Goal: Transaction & Acquisition: Book appointment/travel/reservation

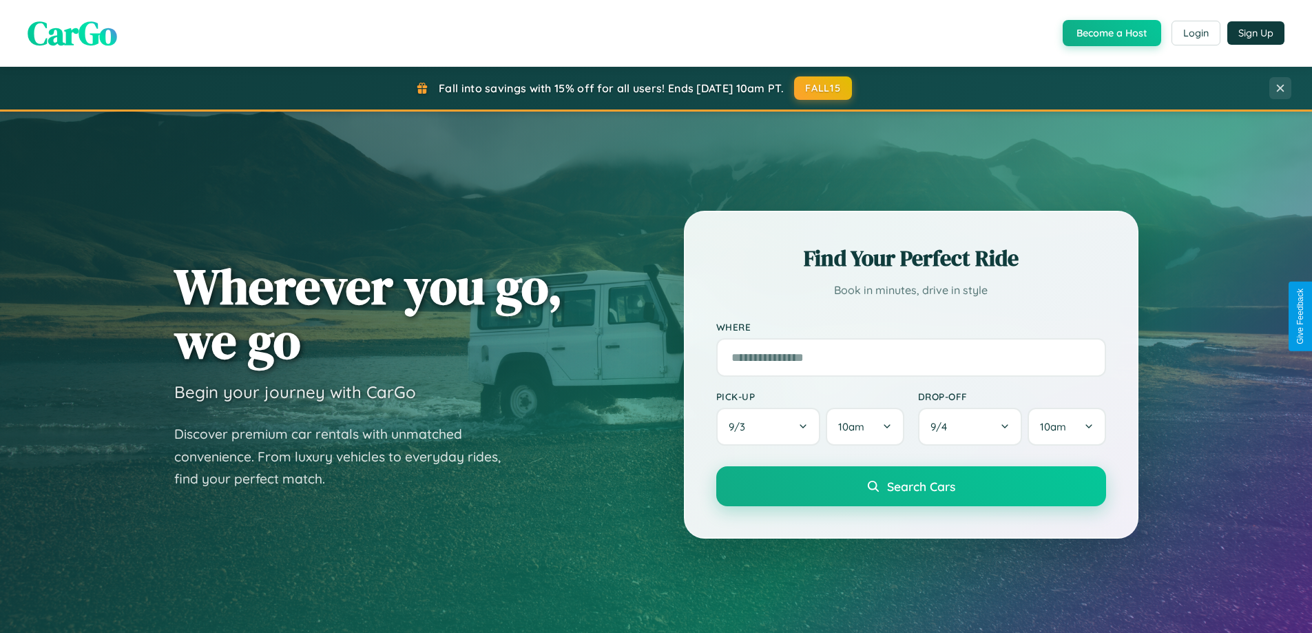
scroll to position [593, 0]
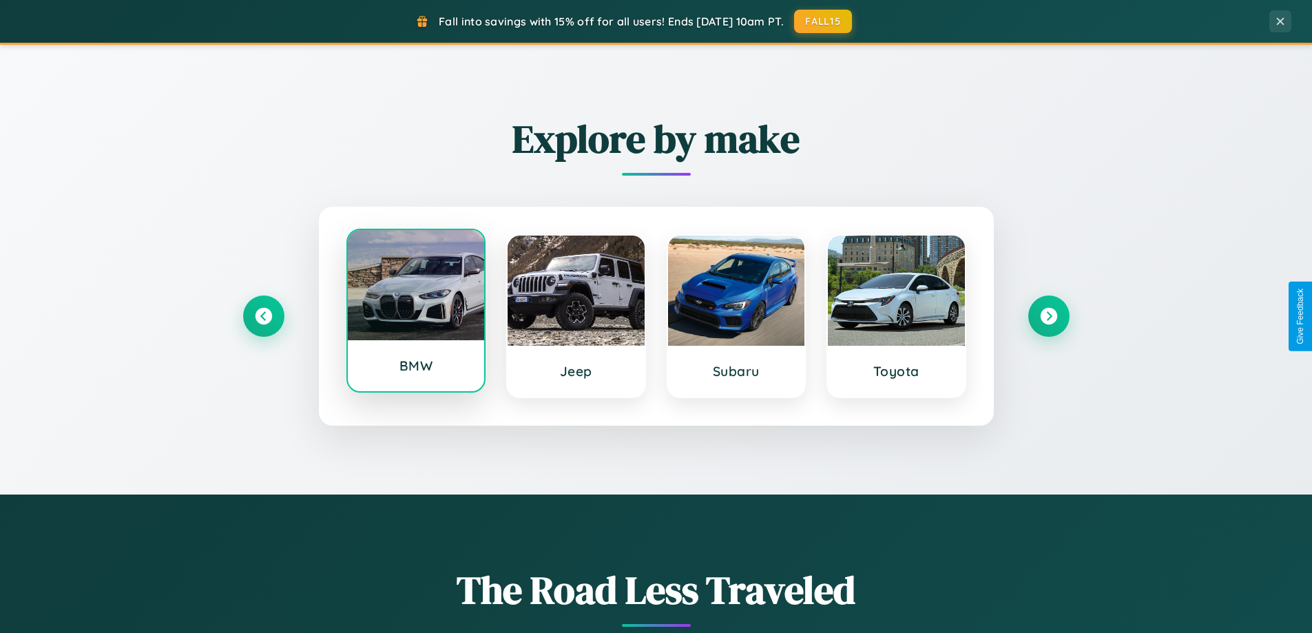
click at [415, 314] on div at bounding box center [416, 285] width 137 height 110
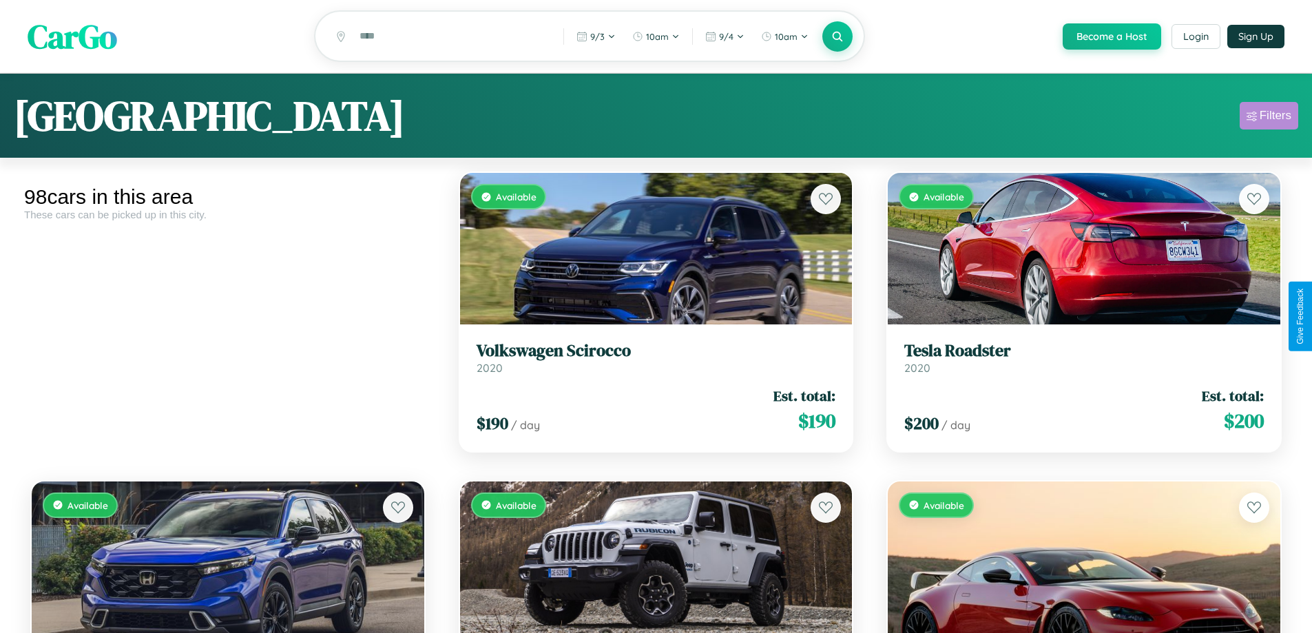
click at [1268, 118] on div "Filters" at bounding box center [1275, 116] width 32 height 14
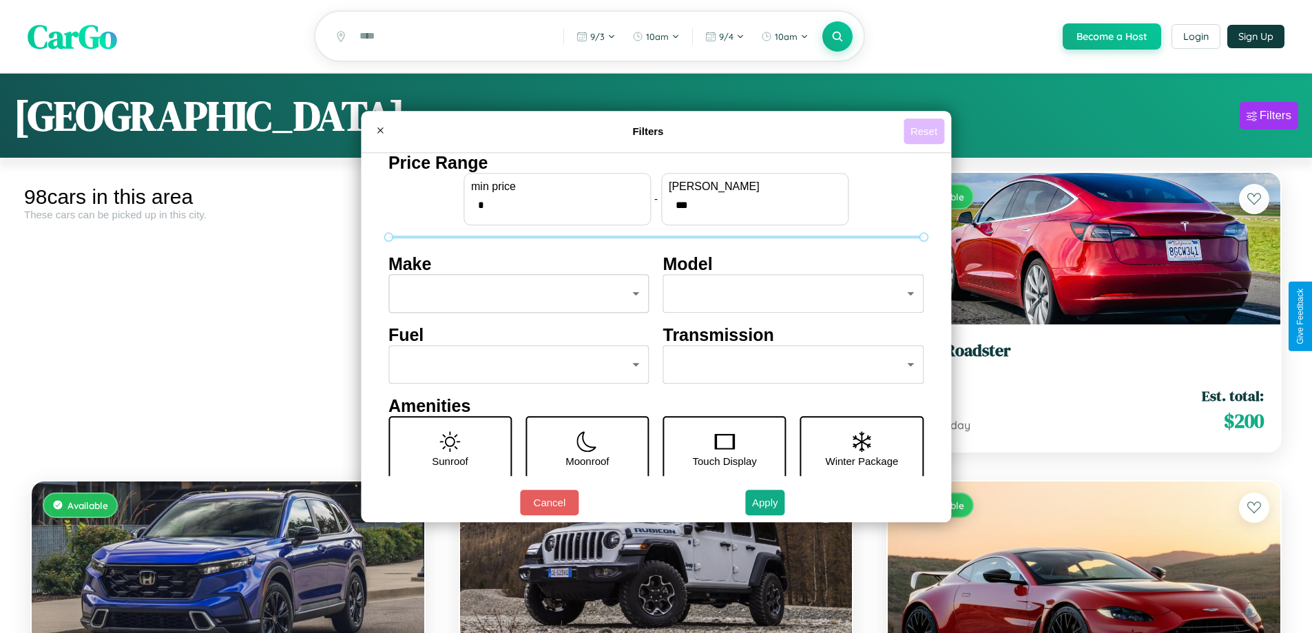
click at [925, 131] on button "Reset" at bounding box center [923, 130] width 41 height 25
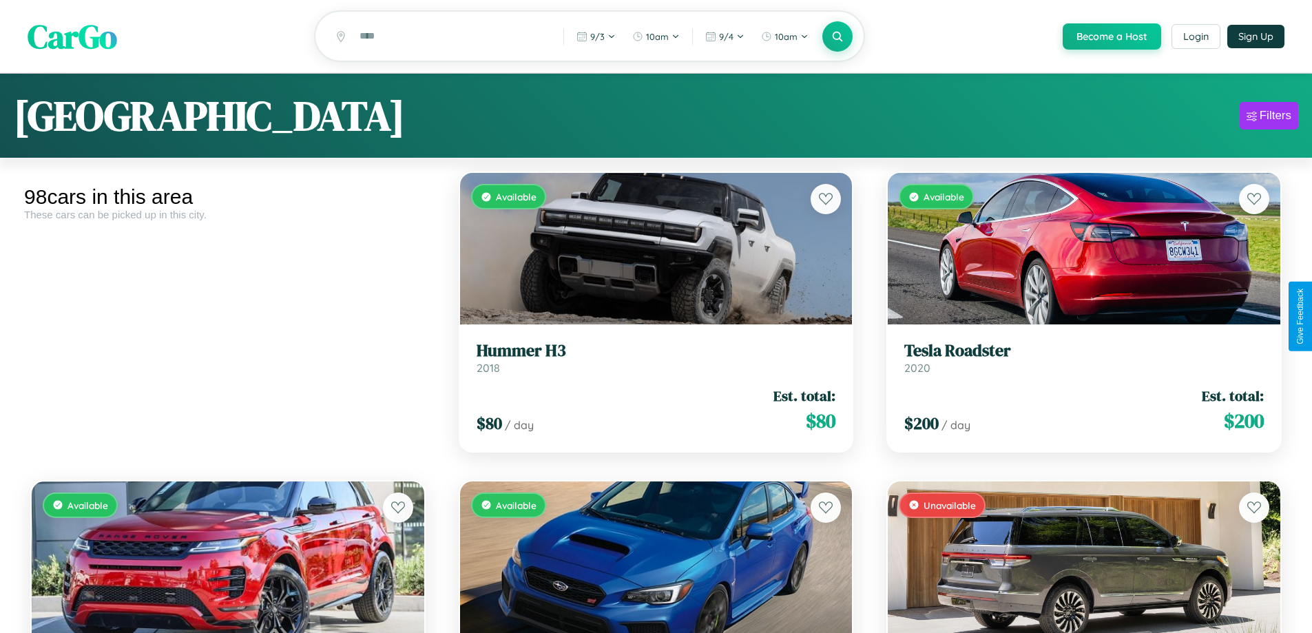
scroll to position [4818, 0]
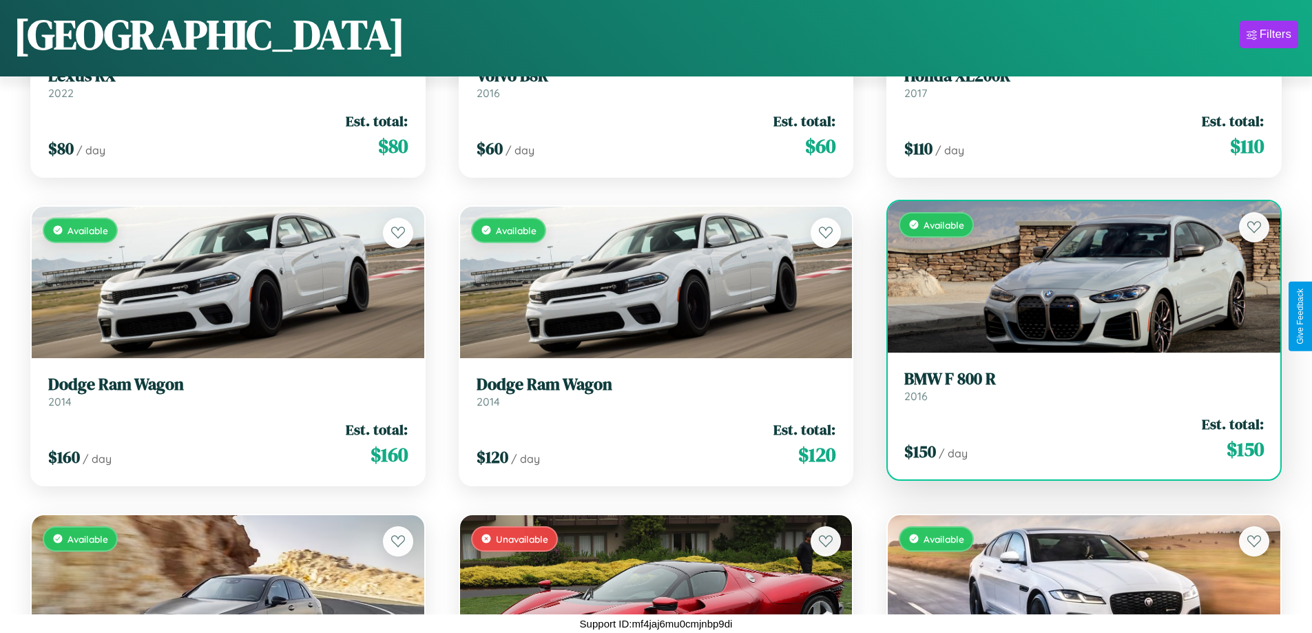
click at [1075, 440] on div "$ 150 / day Est. total: $ 150" at bounding box center [1083, 438] width 359 height 49
click at [1075, 438] on div "$ 150 / day Est. total: $ 150" at bounding box center [1083, 438] width 359 height 49
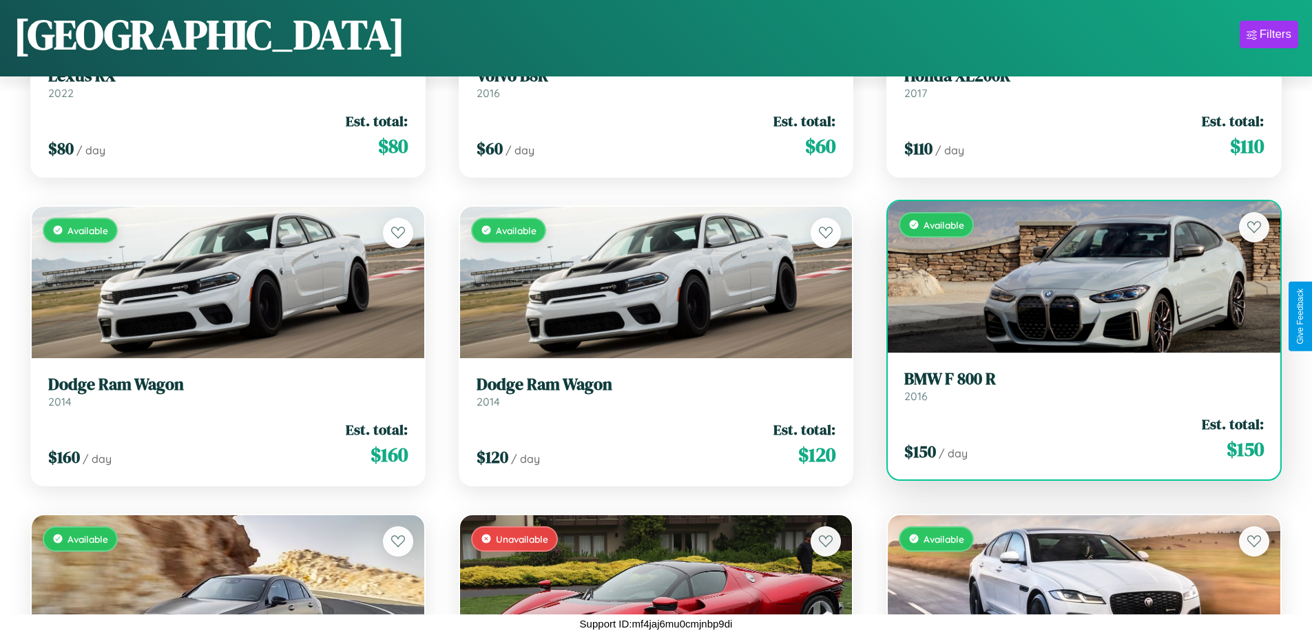
click at [1075, 438] on div "$ 150 / day Est. total: $ 150" at bounding box center [1083, 438] width 359 height 49
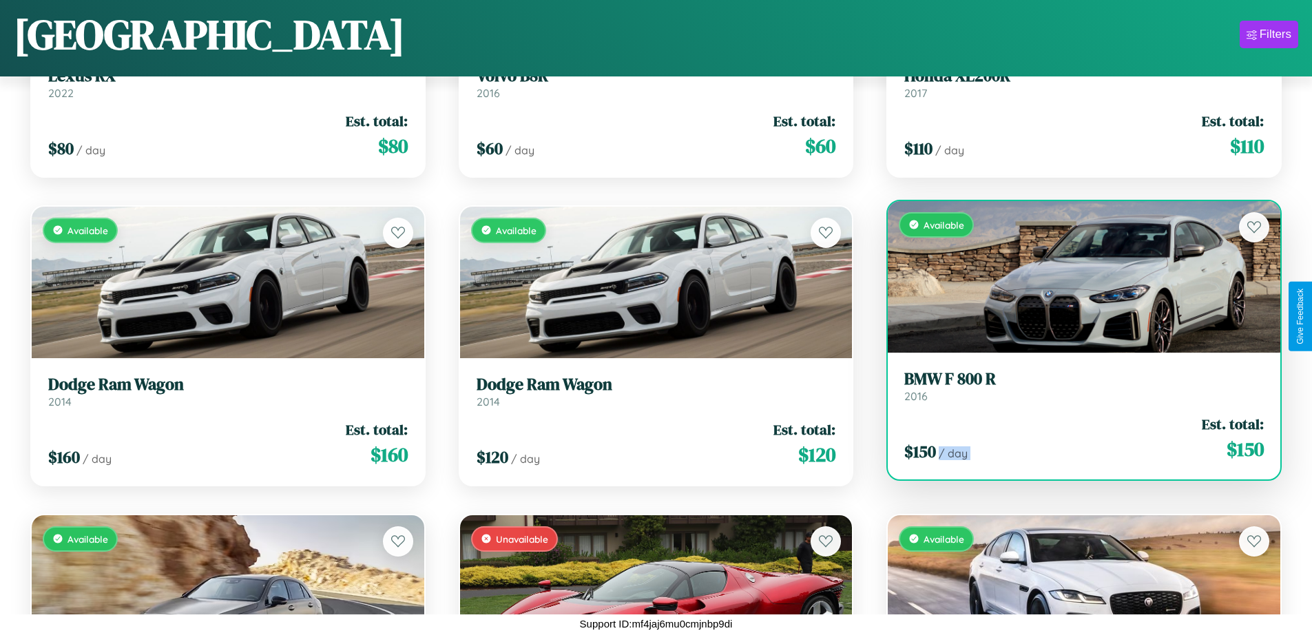
click at [1075, 438] on div "$ 150 / day Est. total: $ 150" at bounding box center [1083, 438] width 359 height 49
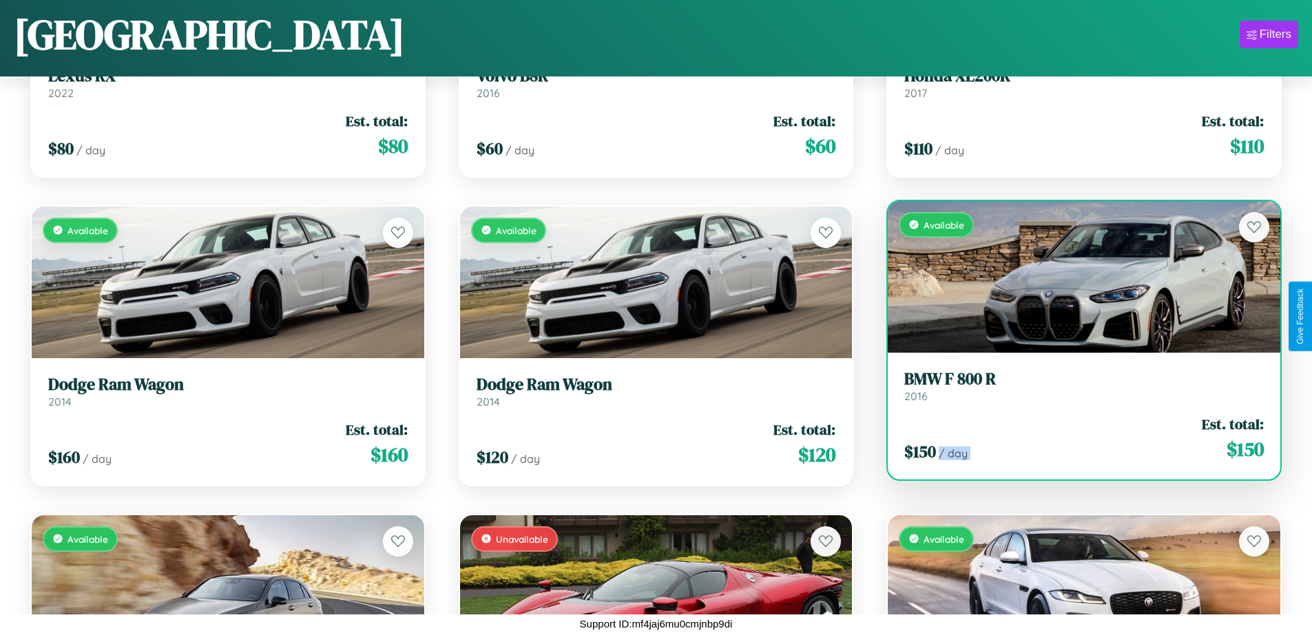
click at [1075, 438] on div "$ 150 / day Est. total: $ 150" at bounding box center [1083, 438] width 359 height 49
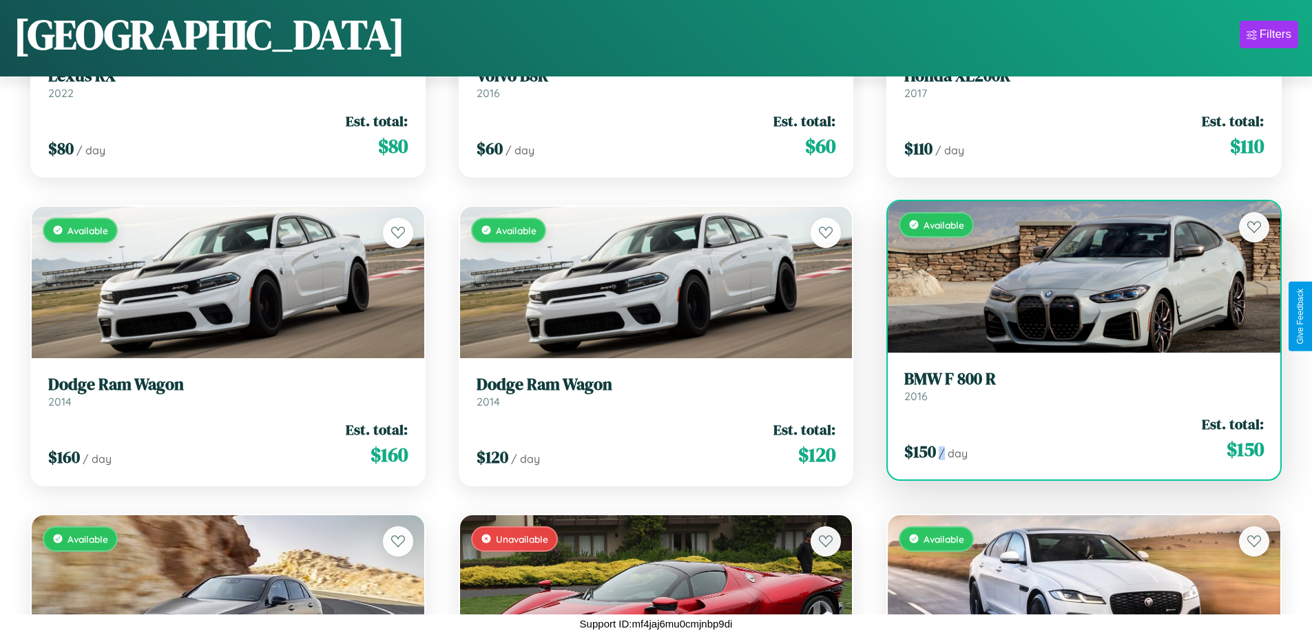
click at [1075, 438] on div "$ 150 / day Est. total: $ 150" at bounding box center [1083, 438] width 359 height 49
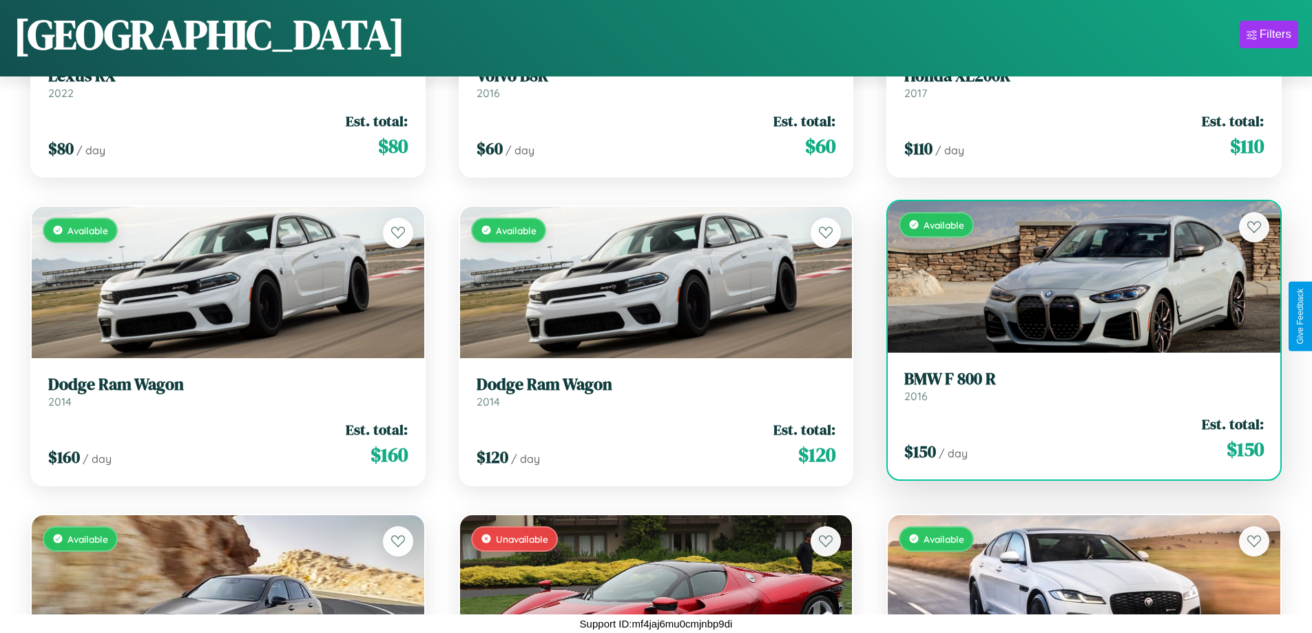
click at [1075, 386] on h3 "BMW F 800 R" at bounding box center [1083, 379] width 359 height 20
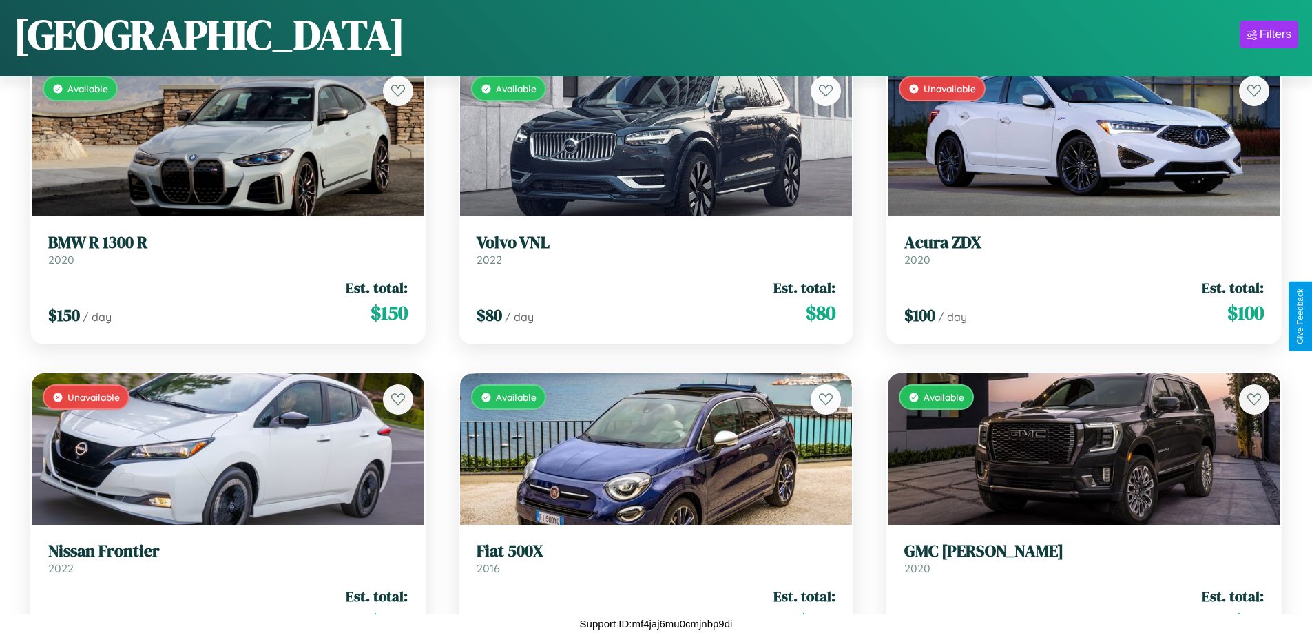
scroll to position [8518, 0]
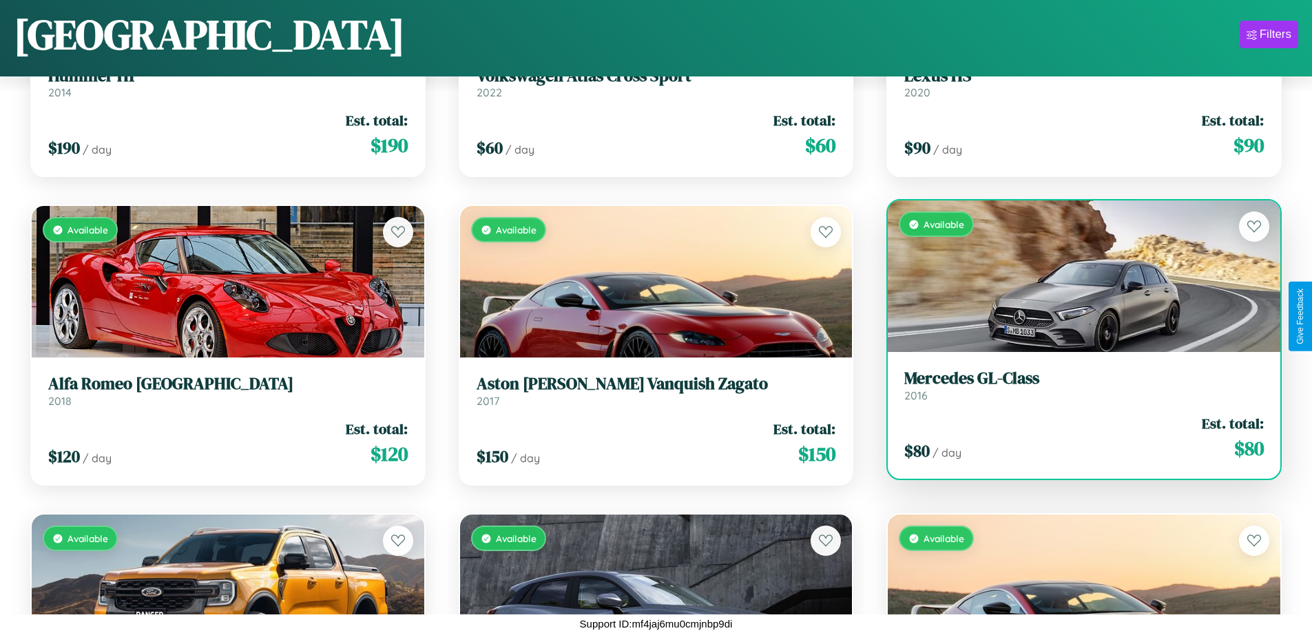
click at [1075, 390] on link "Mercedes GL-Class 2016" at bounding box center [1083, 385] width 359 height 34
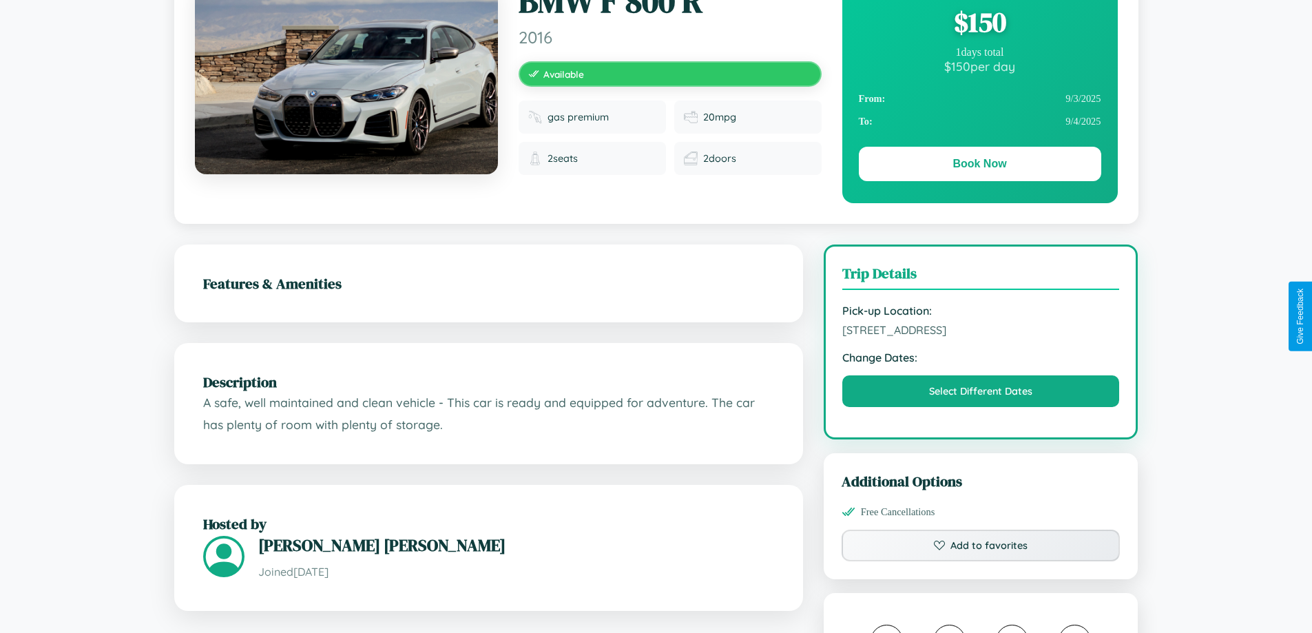
scroll to position [142, 0]
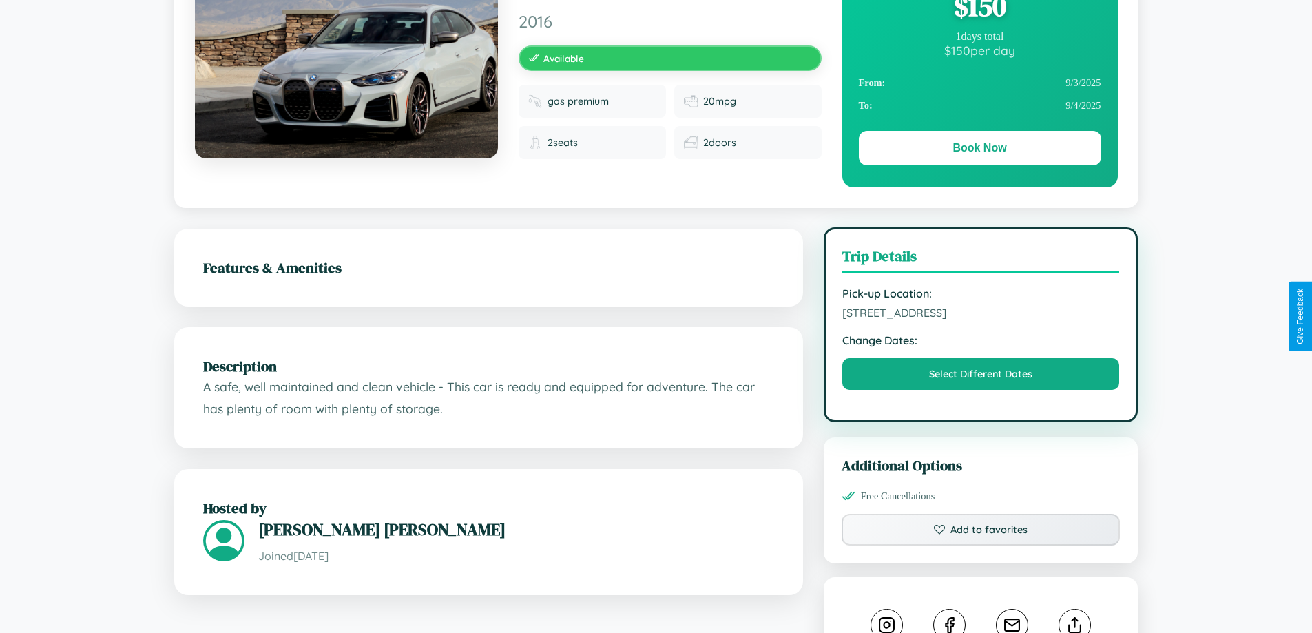
click at [980, 315] on span "[STREET_ADDRESS]" at bounding box center [980, 313] width 277 height 14
click at [980, 315] on span "5306 Maple Street London United Kingdom 29093" at bounding box center [980, 313] width 277 height 14
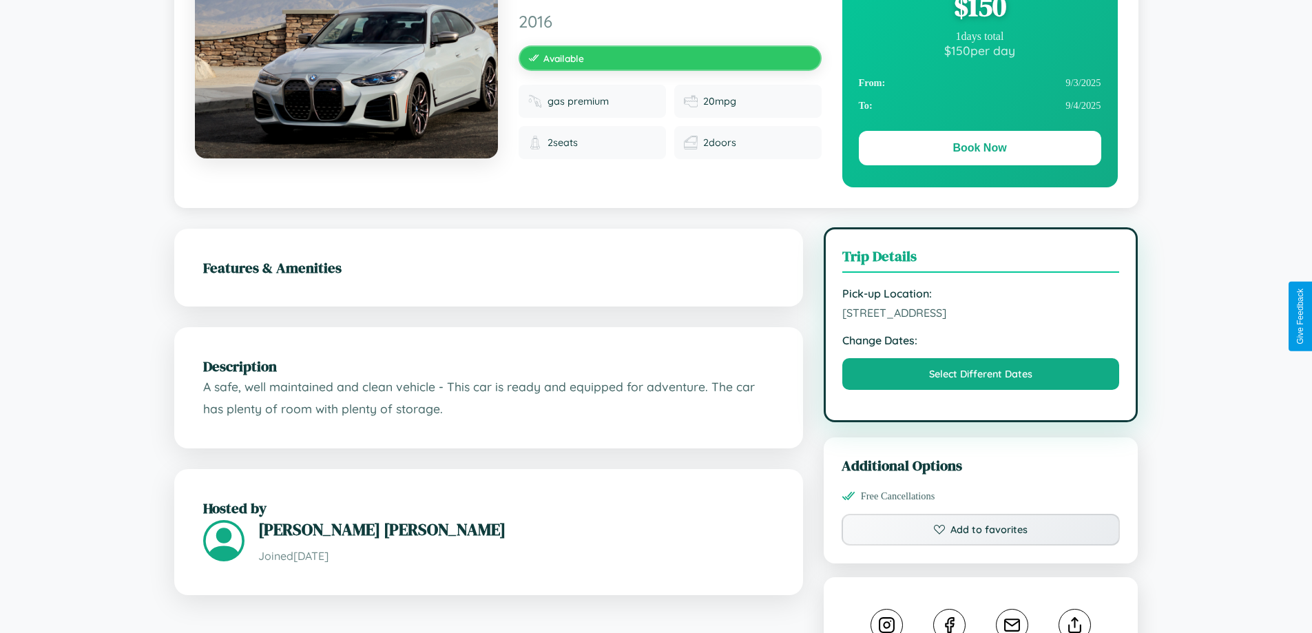
click at [980, 315] on span "5306 Maple Street London United Kingdom 29093" at bounding box center [980, 313] width 277 height 14
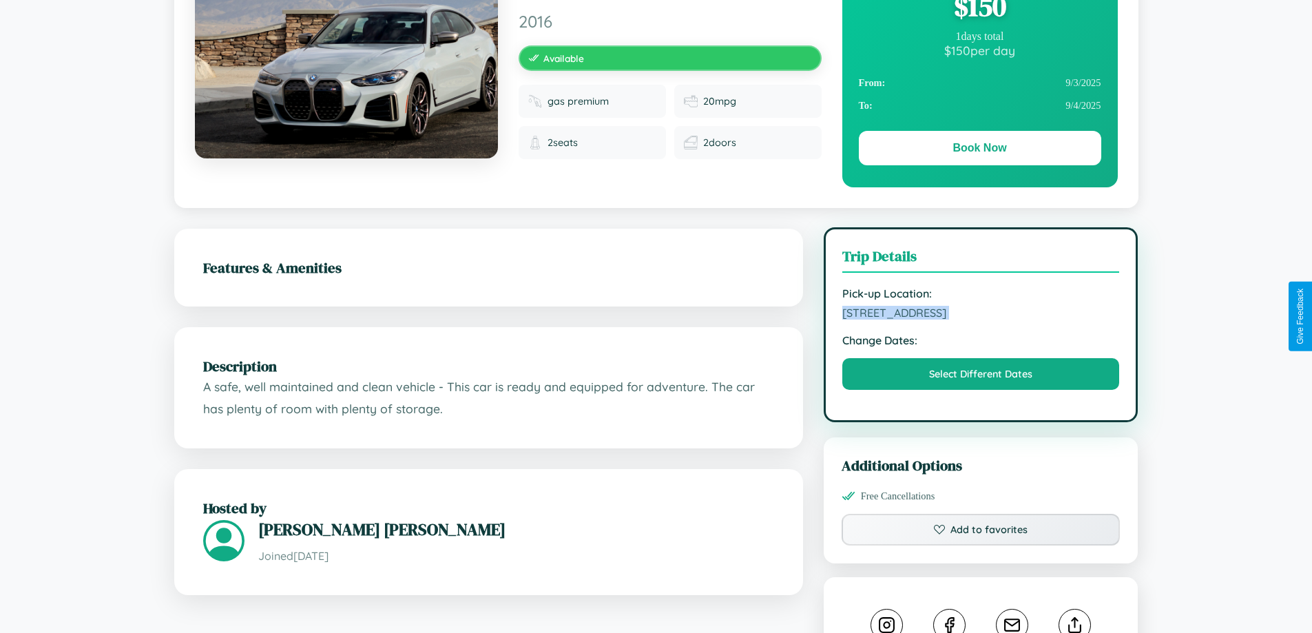
click at [980, 315] on span "5306 Maple Street London United Kingdom 29093" at bounding box center [980, 313] width 277 height 14
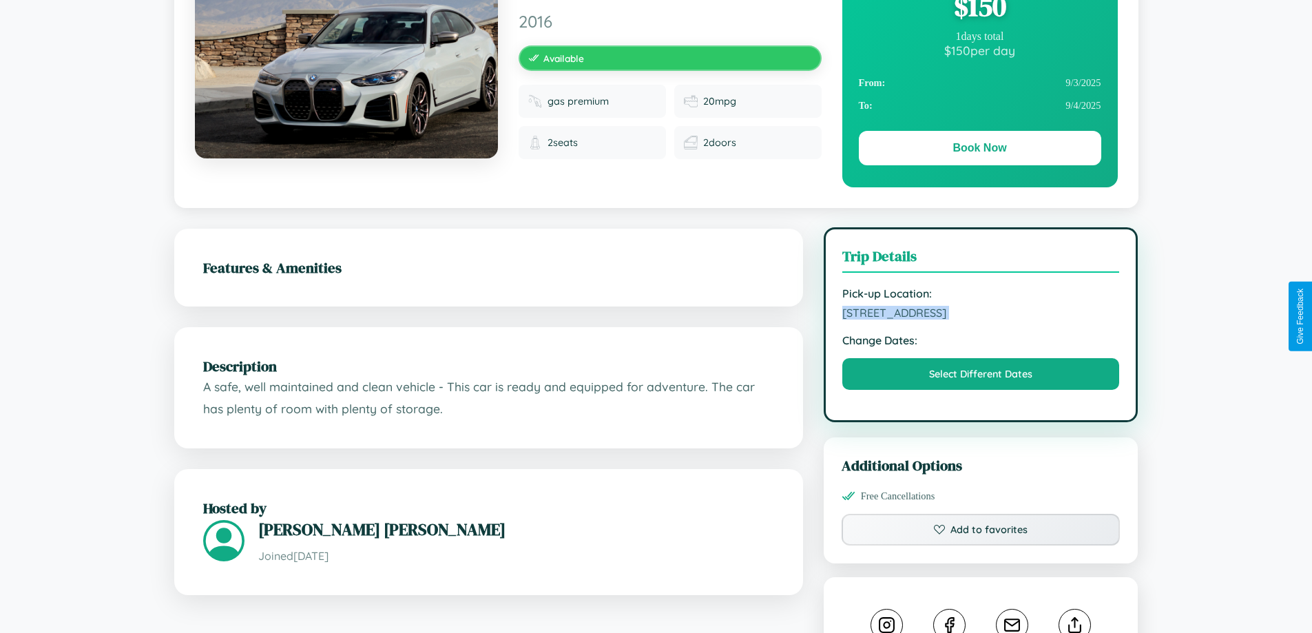
click at [980, 315] on span "5306 Maple Street London United Kingdom 29093" at bounding box center [980, 313] width 277 height 14
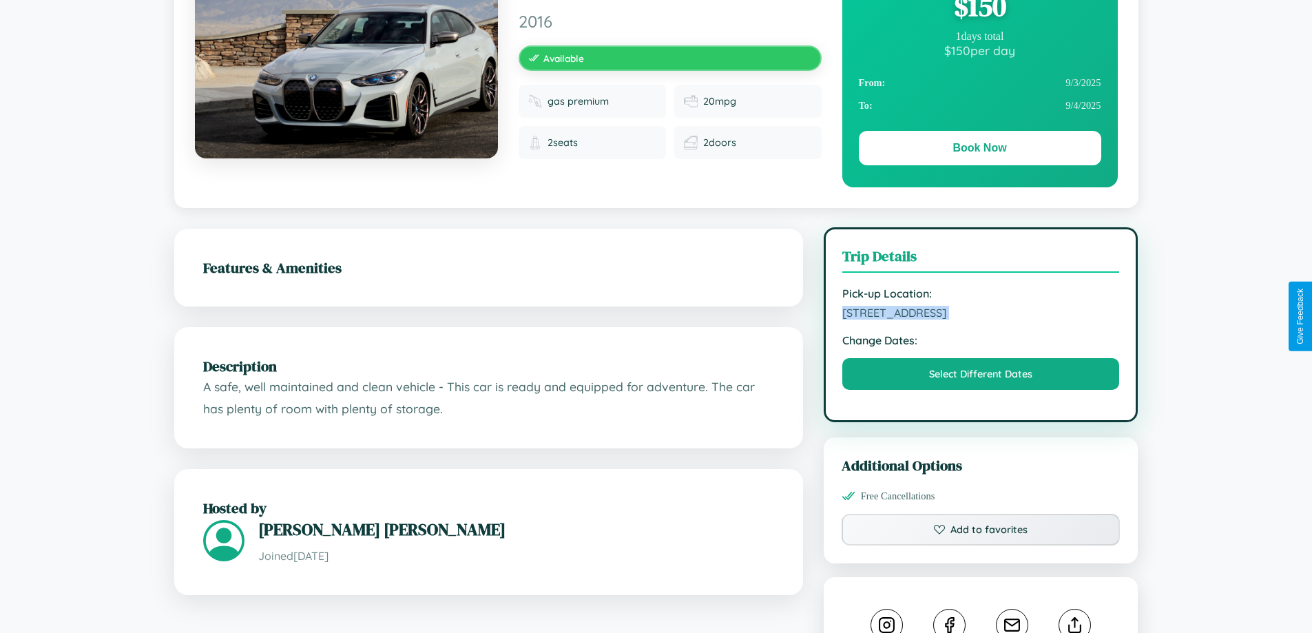
click at [980, 315] on span "5306 Maple Street London United Kingdom 29093" at bounding box center [980, 313] width 277 height 14
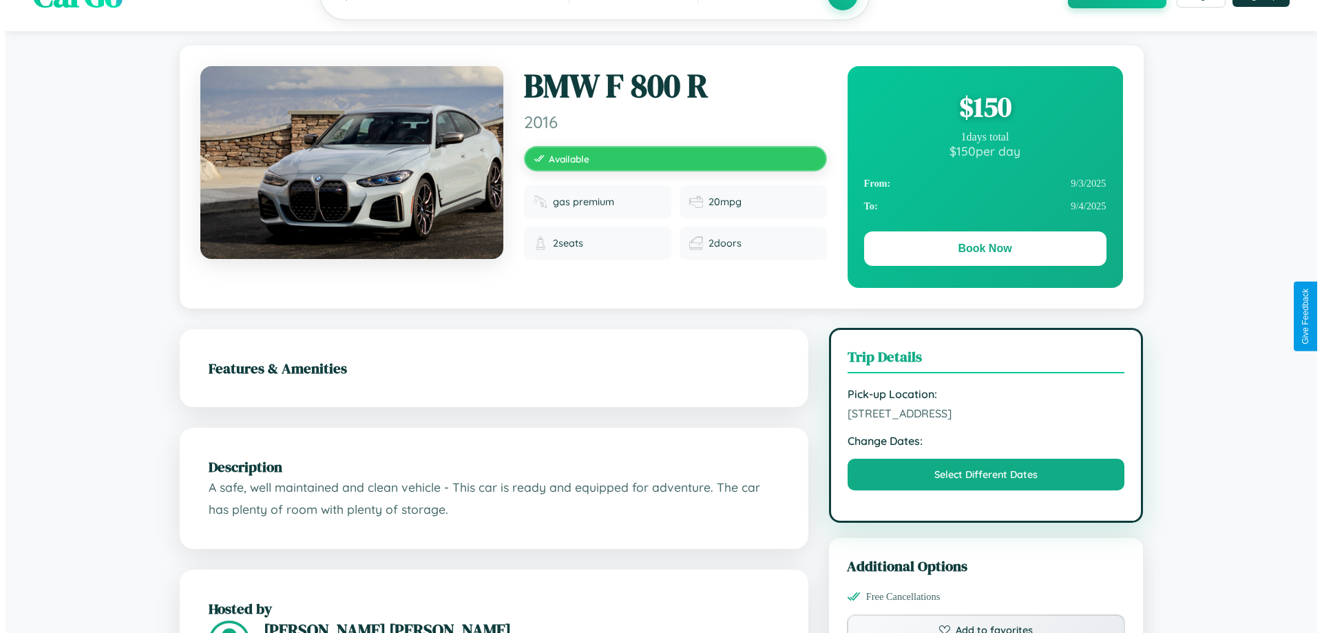
scroll to position [0, 0]
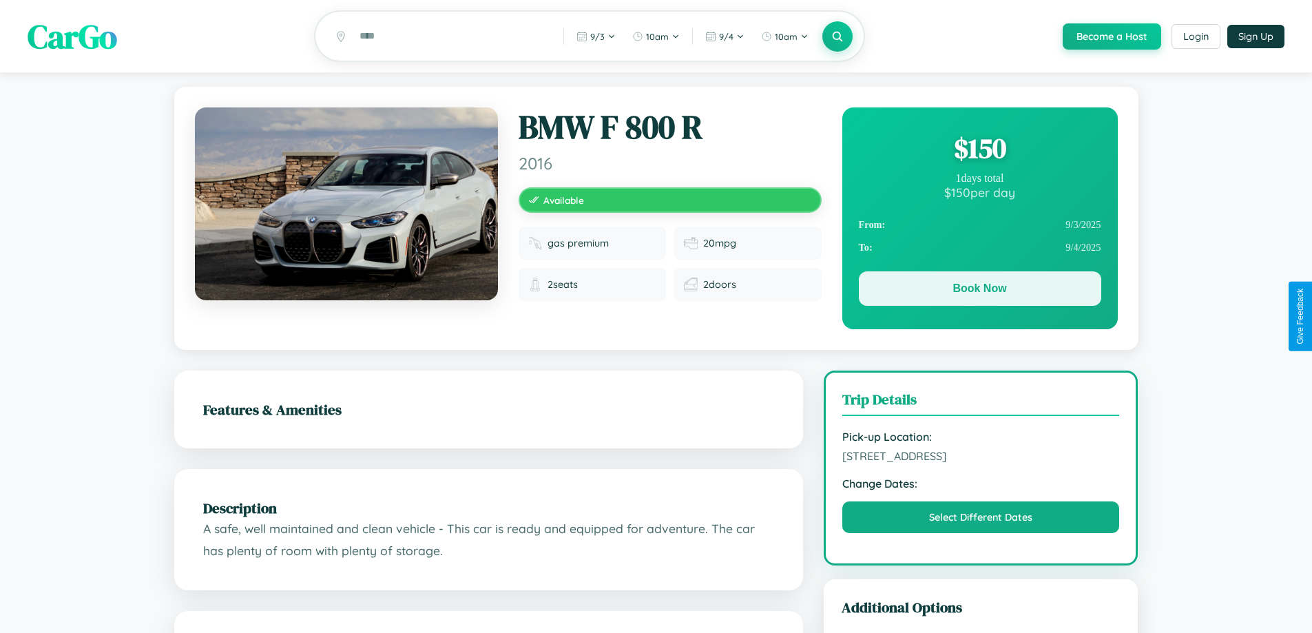
click at [979, 291] on button "Book Now" at bounding box center [980, 288] width 242 height 34
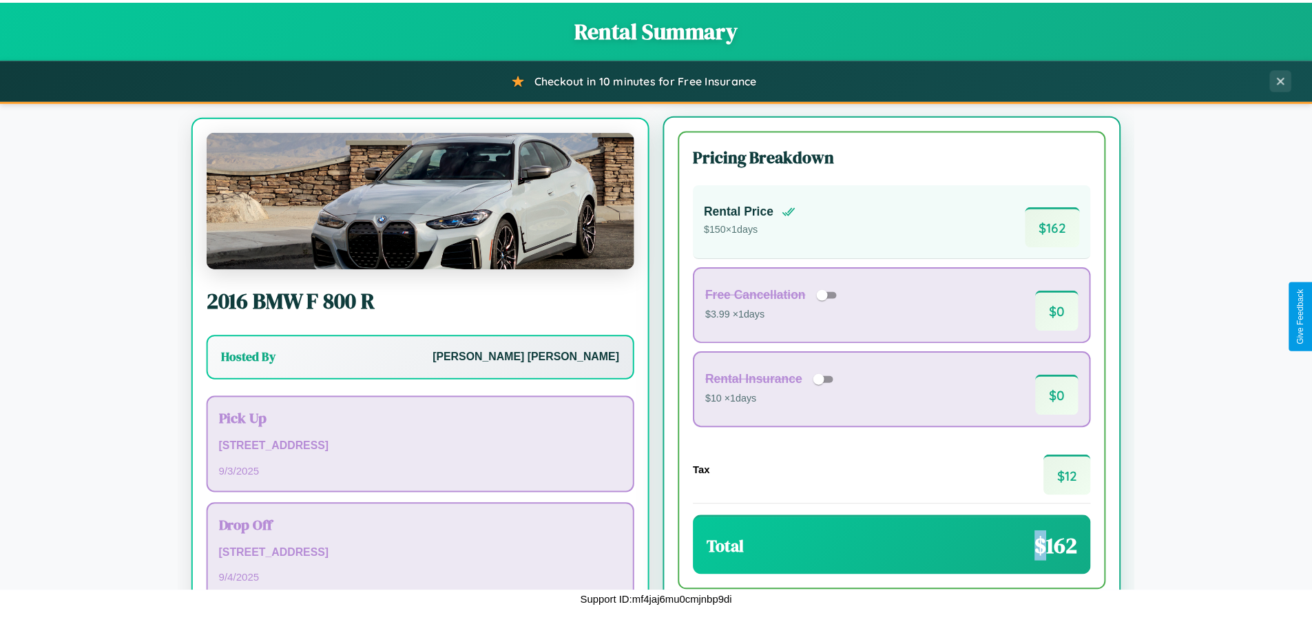
scroll to position [64, 0]
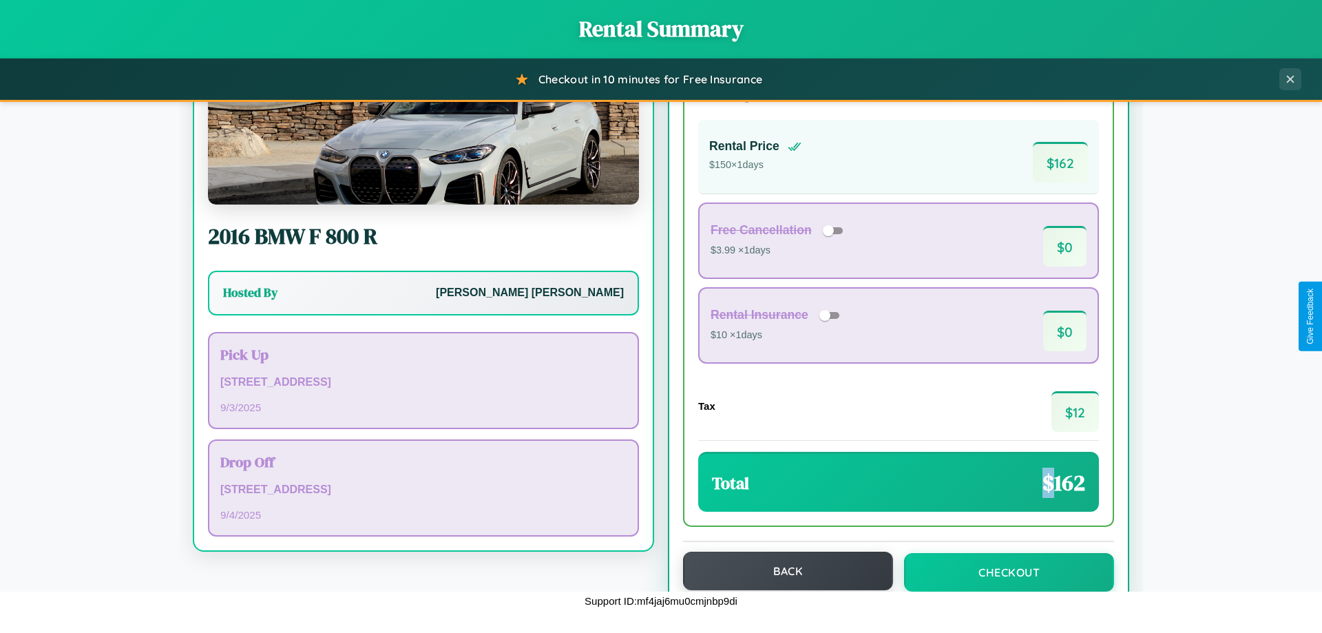
click at [781, 571] on button "Back" at bounding box center [788, 570] width 210 height 39
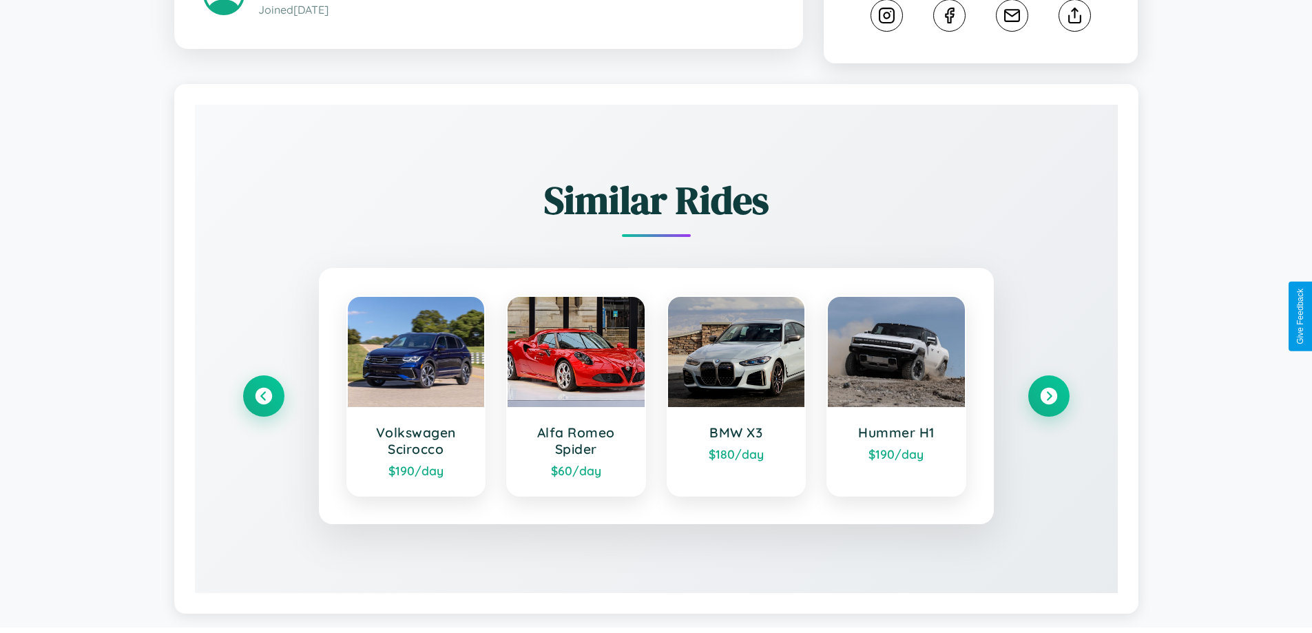
scroll to position [766, 0]
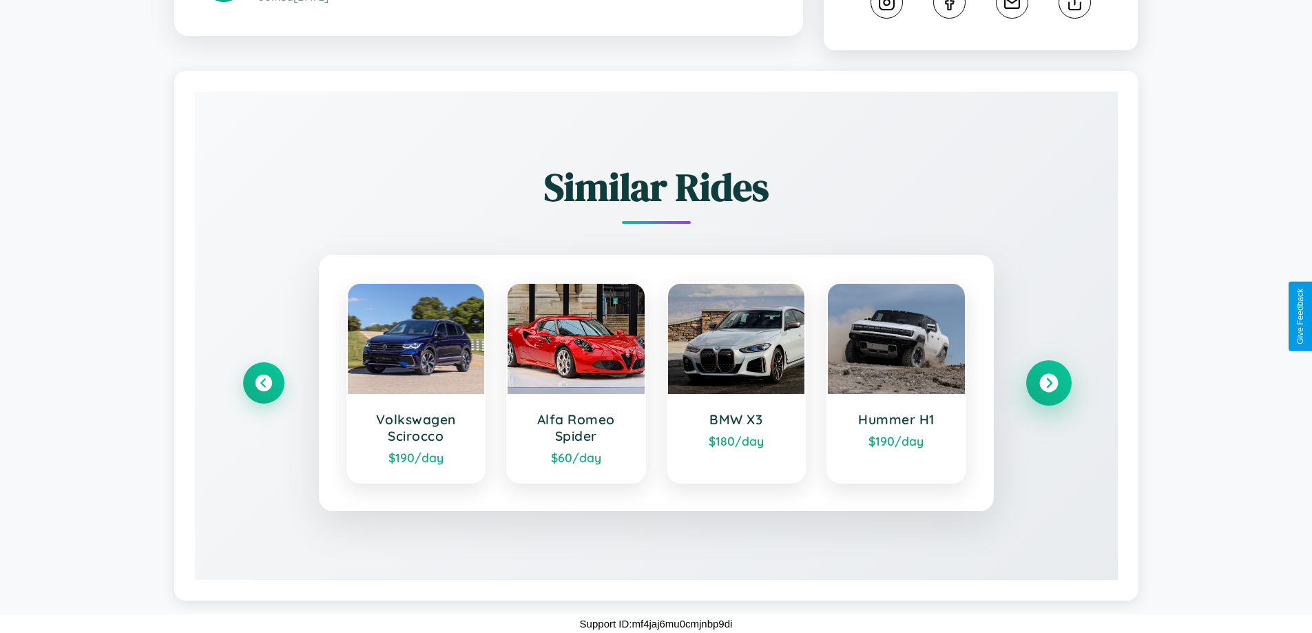
click at [1048, 383] on icon at bounding box center [1048, 383] width 19 height 19
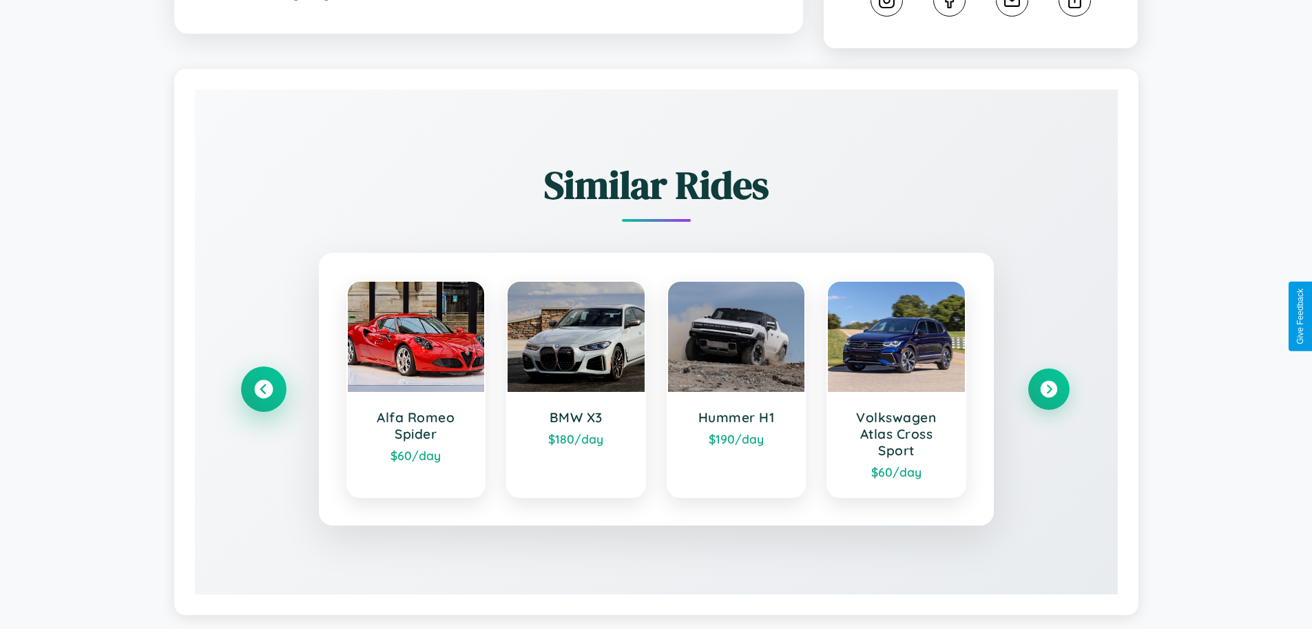
click at [263, 391] on icon at bounding box center [263, 389] width 19 height 19
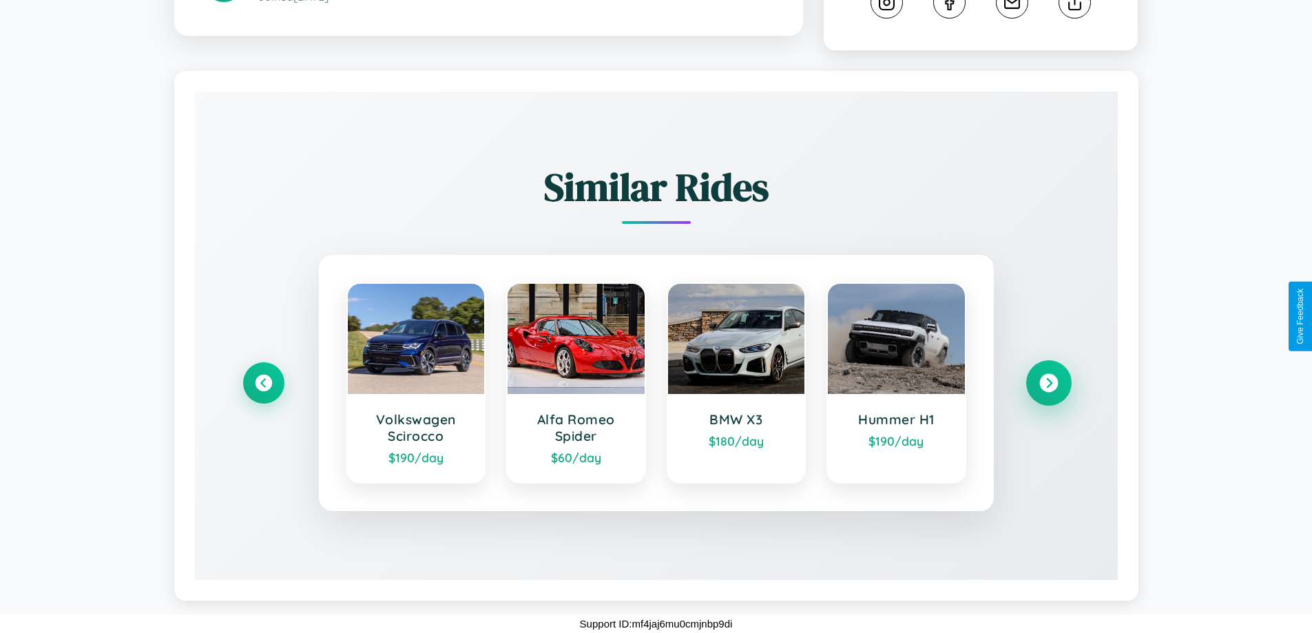
click at [1048, 383] on icon at bounding box center [1048, 383] width 19 height 19
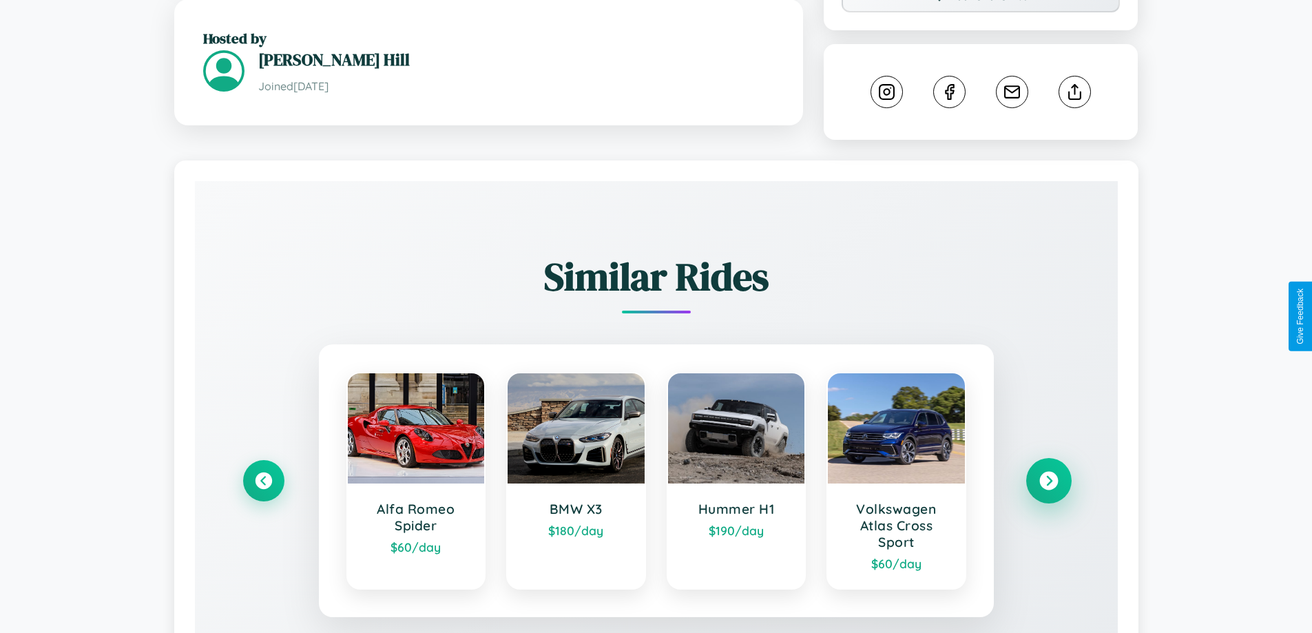
scroll to position [452, 0]
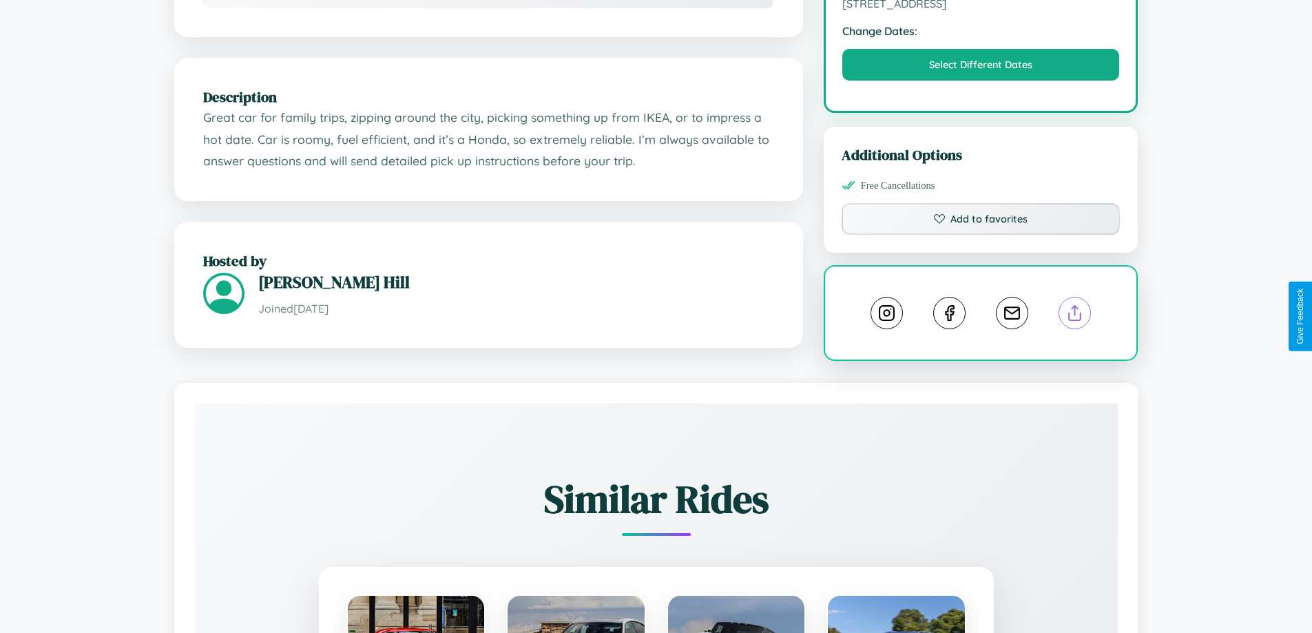
click at [1075, 315] on line at bounding box center [1075, 311] width 0 height 10
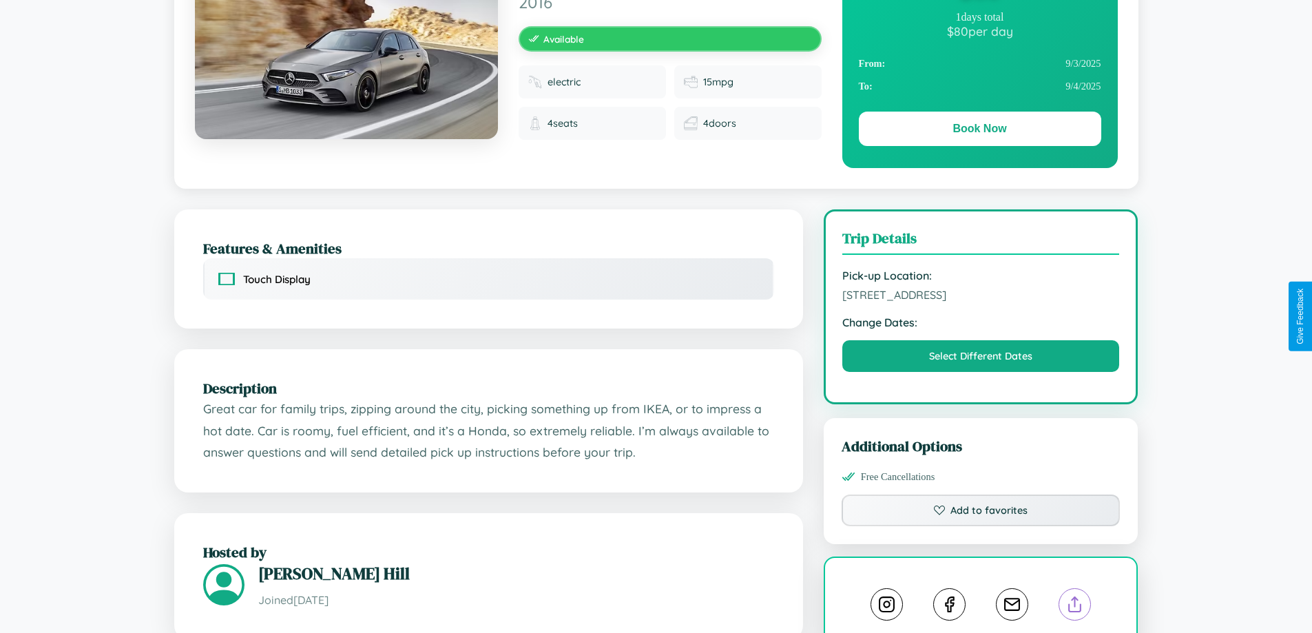
scroll to position [0, 0]
